Goal: Browse casually: Explore the website without a specific task or goal

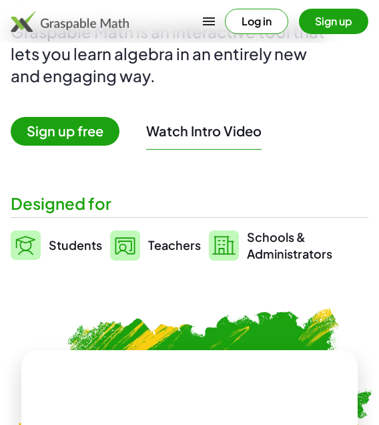
scroll to position [175, 0]
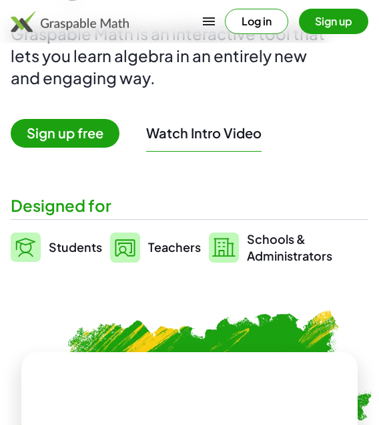
click at [270, 18] on button "Log in" at bounding box center [256, 21] width 63 height 25
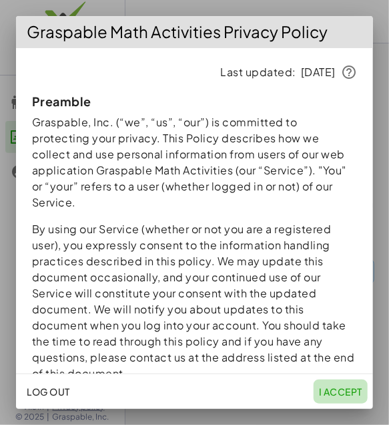
click at [341, 391] on span "I accept" at bounding box center [340, 391] width 43 height 12
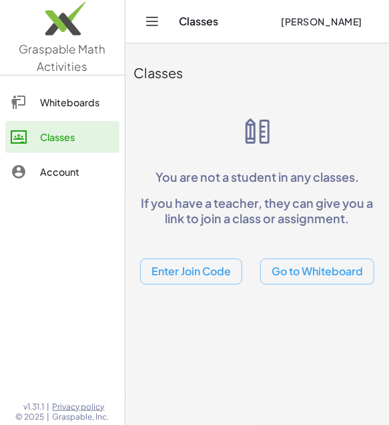
click at [144, 110] on div "Classes You are not a student in any classes. If you have a teacher, they can g…" at bounding box center [258, 167] width 264 height 249
click at [289, 270] on button "Go to Whiteboard" at bounding box center [317, 271] width 114 height 26
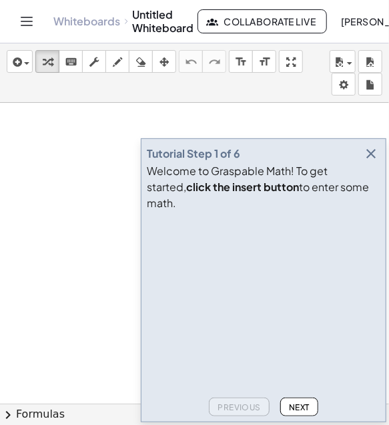
click at [365, 162] on icon "button" at bounding box center [371, 154] width 16 height 16
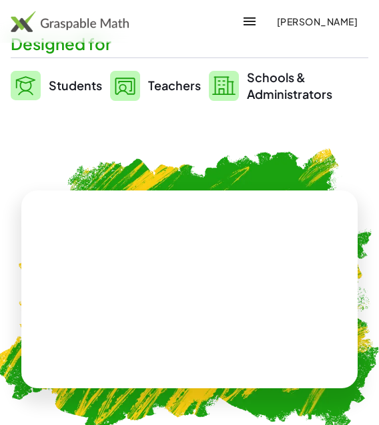
scroll to position [359, 0]
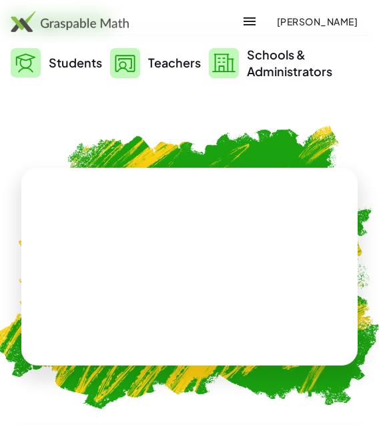
click at [104, 262] on video at bounding box center [189, 266] width 200 height 100
